Goal: Navigation & Orientation: Find specific page/section

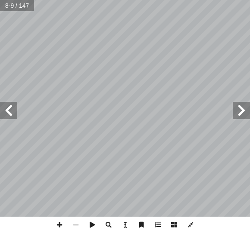
click at [242, 107] on span at bounding box center [241, 110] width 17 height 17
click at [7, 108] on span at bounding box center [8, 110] width 17 height 17
